Goal: Complete application form

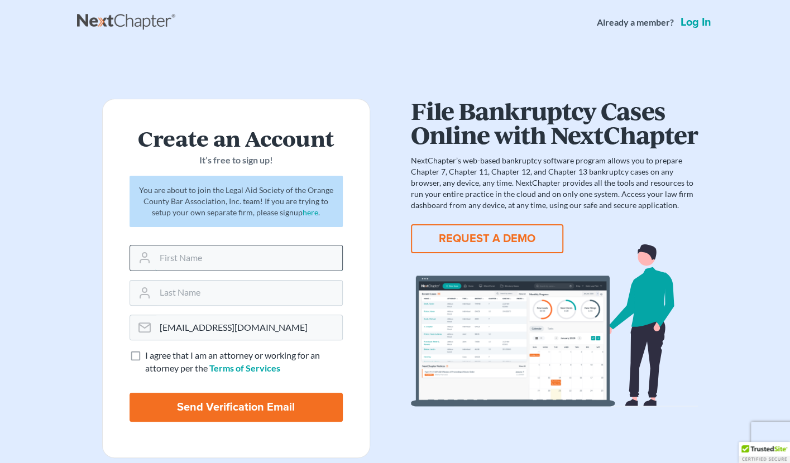
click at [269, 265] on input "text" at bounding box center [248, 258] width 187 height 25
type input "Talayah"
type input "[PERSON_NAME]"
click at [145, 352] on label "I agree that I am an attorney or working for an attorney per the Terms of Servi…" at bounding box center [244, 363] width 198 height 26
click at [150, 352] on input "I agree that I am an attorney or working for an attorney per the Terms of Servi…" at bounding box center [153, 353] width 7 height 7
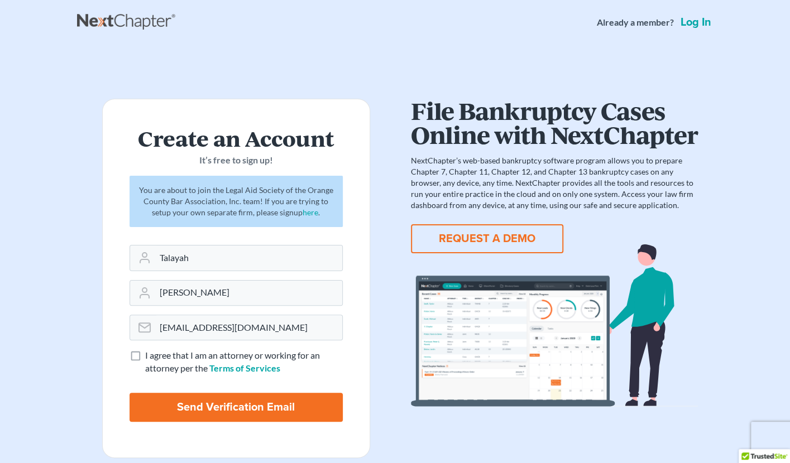
checkbox input "true"
click at [205, 420] on input "Send Verification Email" at bounding box center [236, 407] width 213 height 29
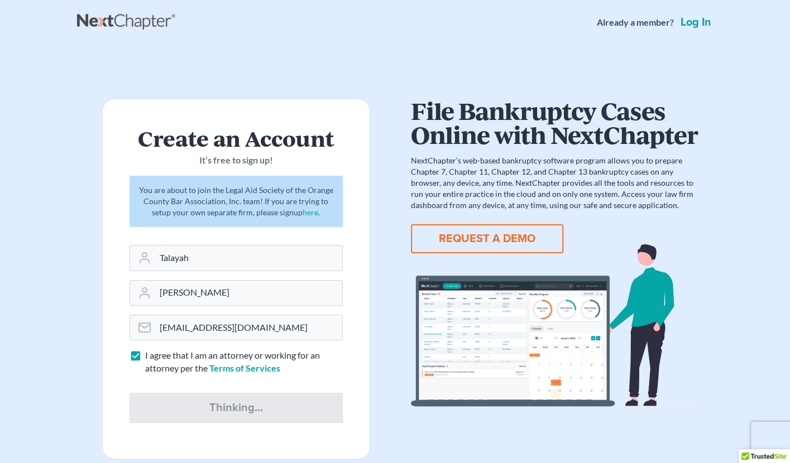
type input "Thinking..."
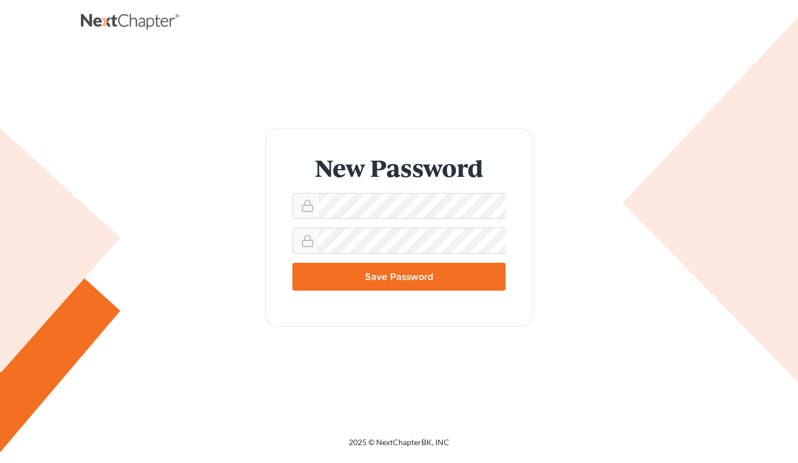
click at [400, 276] on input "Save Password" at bounding box center [399, 277] width 213 height 28
type input "Thinking..."
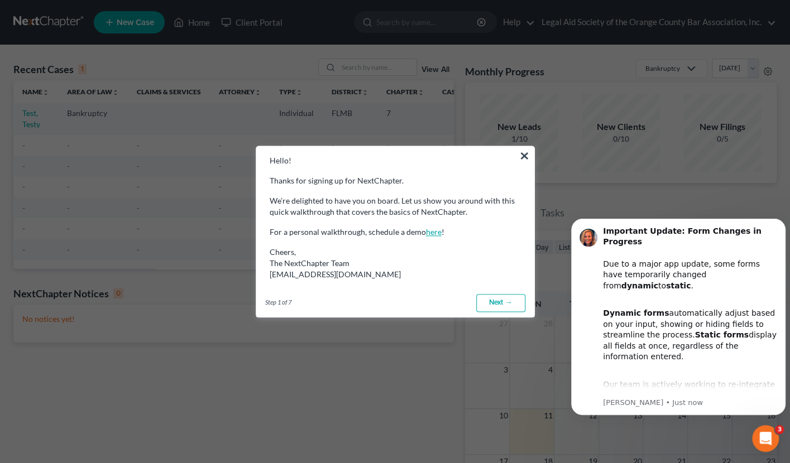
click at [433, 235] on link "here" at bounding box center [434, 231] width 16 height 9
click at [505, 306] on link "Next →" at bounding box center [500, 303] width 49 height 18
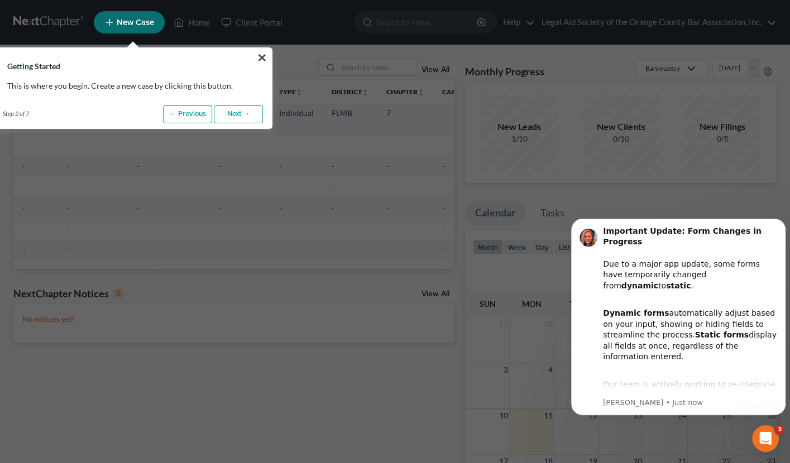
click at [235, 116] on link "Next →" at bounding box center [238, 115] width 49 height 18
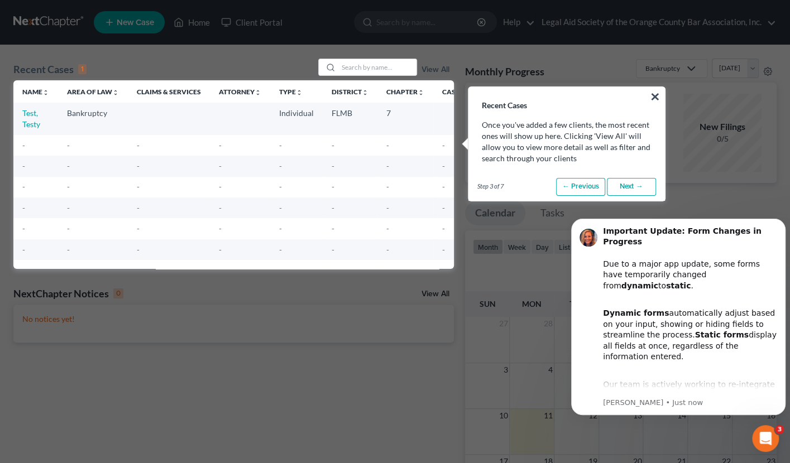
click at [235, 116] on td at bounding box center [240, 119] width 60 height 32
click at [619, 185] on link "Next →" at bounding box center [631, 187] width 49 height 18
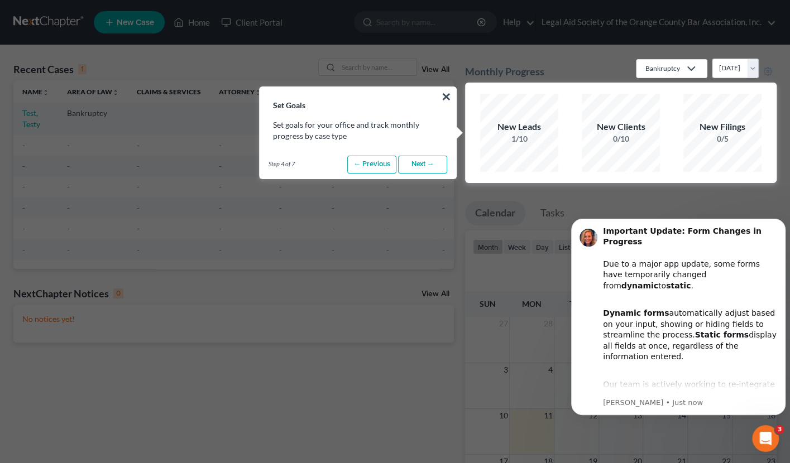
click at [375, 159] on link "← Previous" at bounding box center [371, 165] width 49 height 18
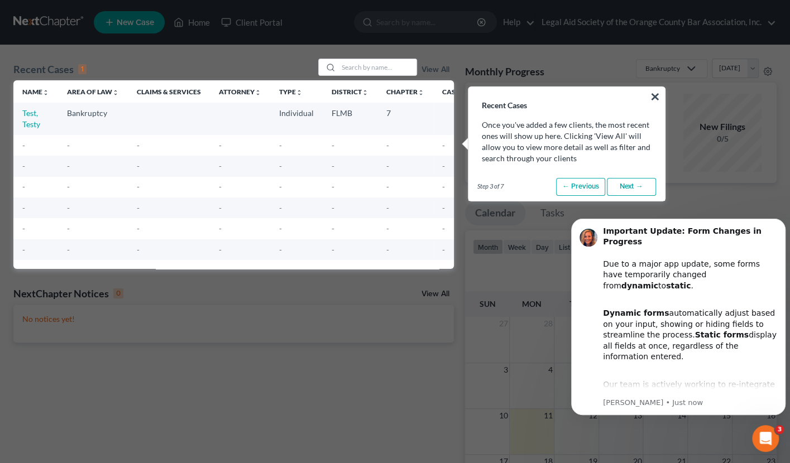
click at [629, 185] on link "Next →" at bounding box center [631, 187] width 49 height 18
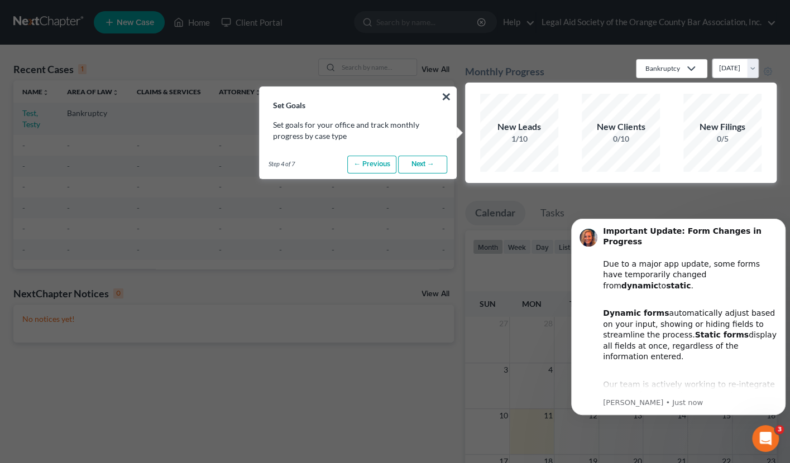
click at [429, 164] on link "Next →" at bounding box center [422, 165] width 49 height 18
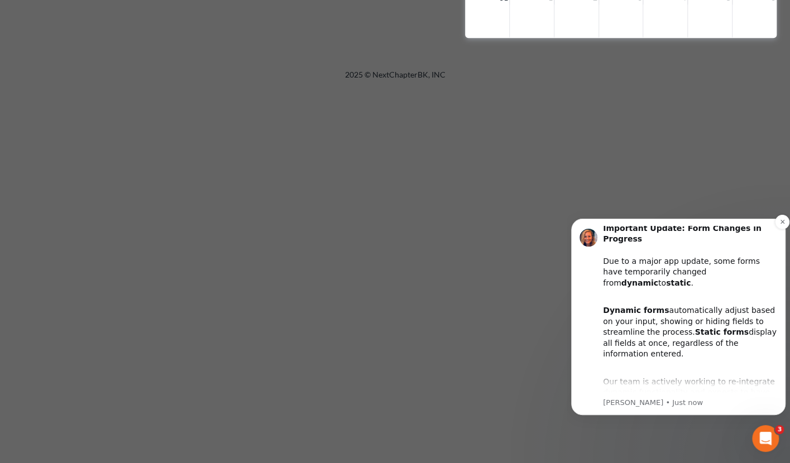
scroll to position [1, 0]
click at [778, 223] on button "Dismiss notification" at bounding box center [782, 222] width 15 height 15
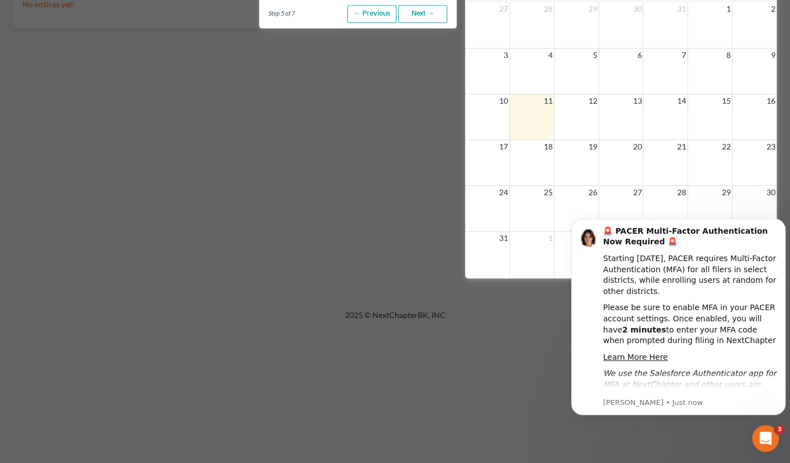
scroll to position [311, 0]
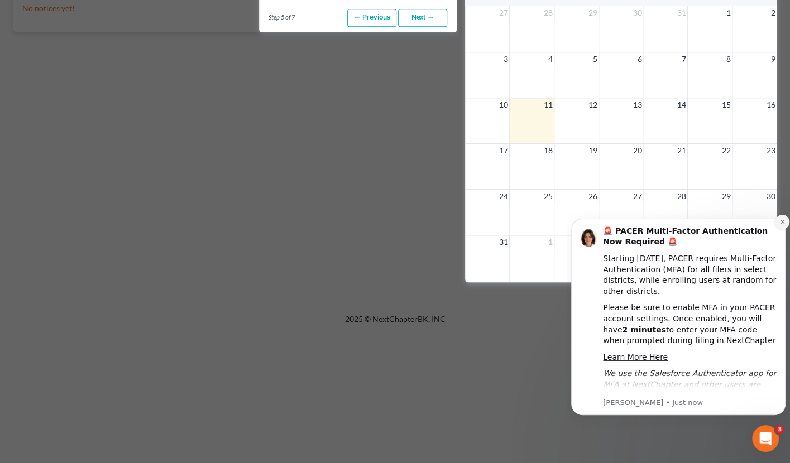
click at [781, 222] on icon "Dismiss notification" at bounding box center [782, 222] width 6 height 6
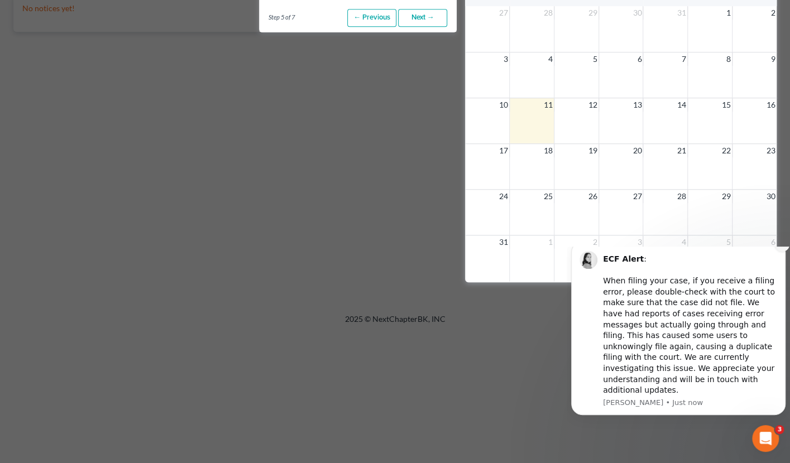
click at [781, 248] on icon "Dismiss notification" at bounding box center [782, 245] width 6 height 6
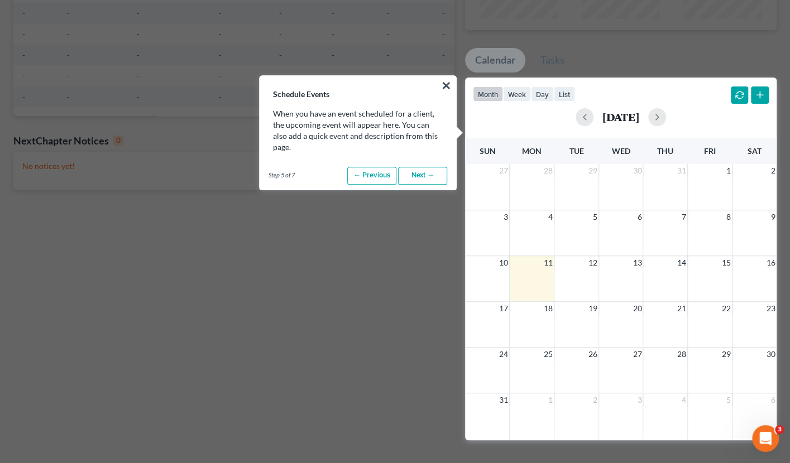
scroll to position [150, 0]
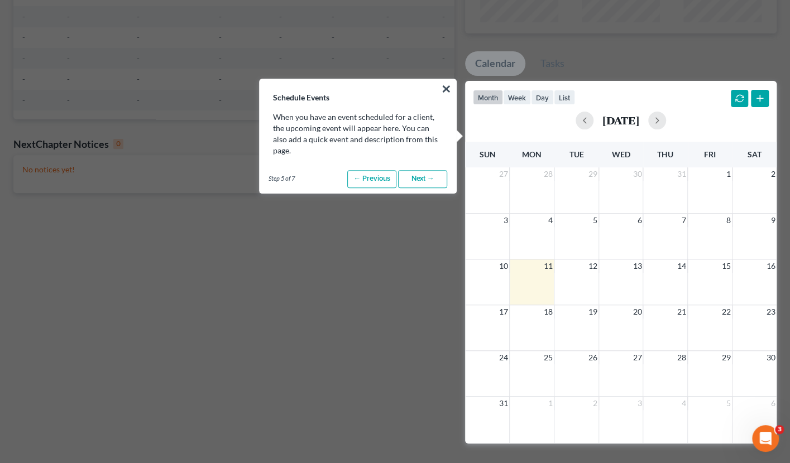
click at [423, 170] on link "Next →" at bounding box center [422, 179] width 49 height 18
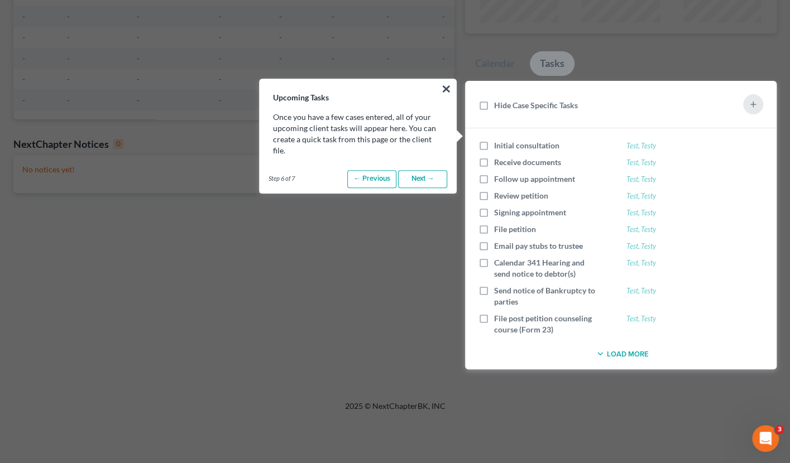
click at [373, 170] on link "← Previous" at bounding box center [371, 179] width 49 height 18
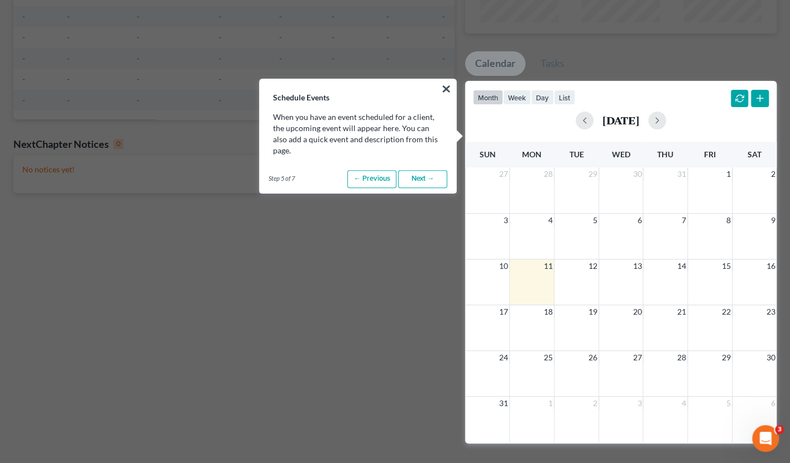
click at [413, 170] on link "Next →" at bounding box center [422, 179] width 49 height 18
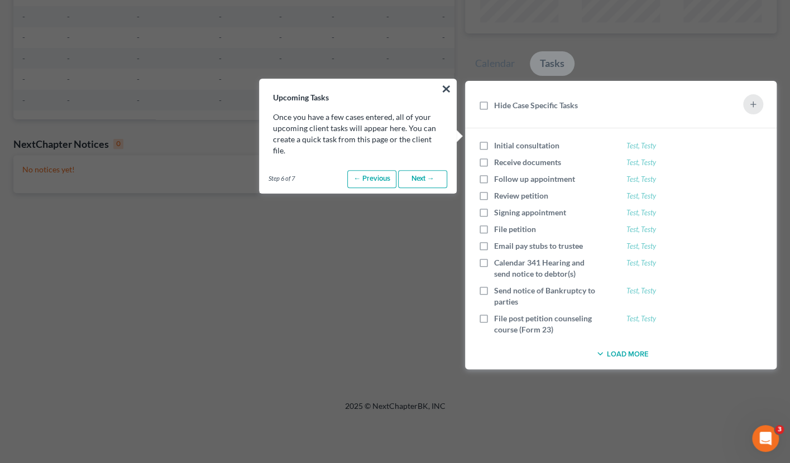
click at [413, 170] on link "Next →" at bounding box center [422, 179] width 49 height 18
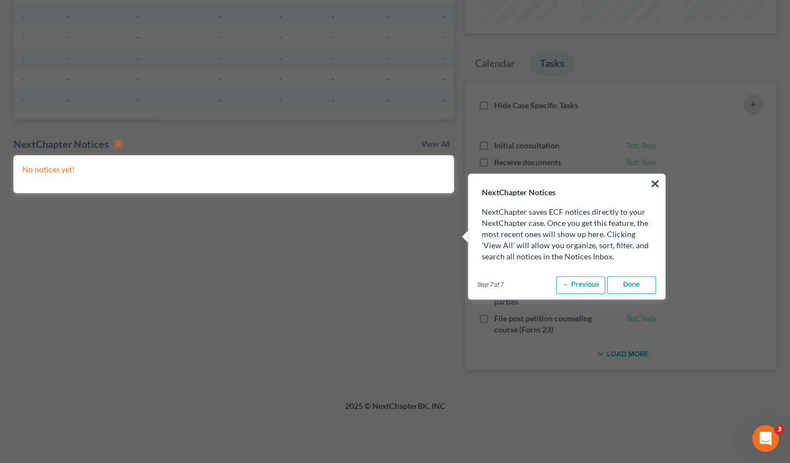
click at [620, 285] on link "Done" at bounding box center [631, 285] width 49 height 18
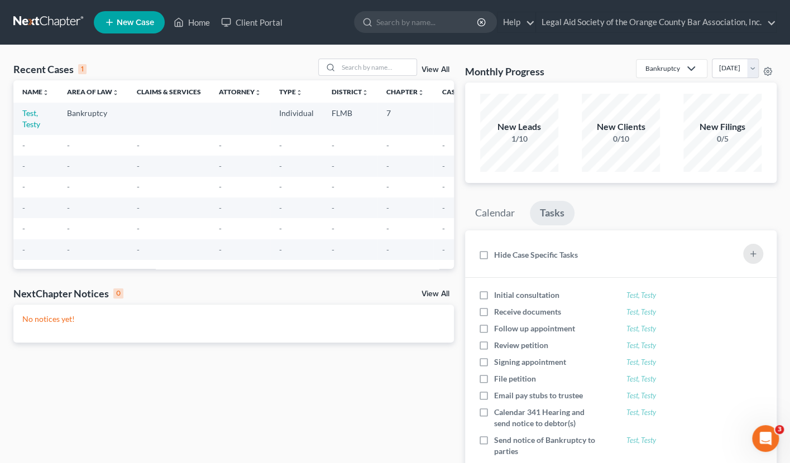
scroll to position [1, 0]
